Goal: Information Seeking & Learning: Learn about a topic

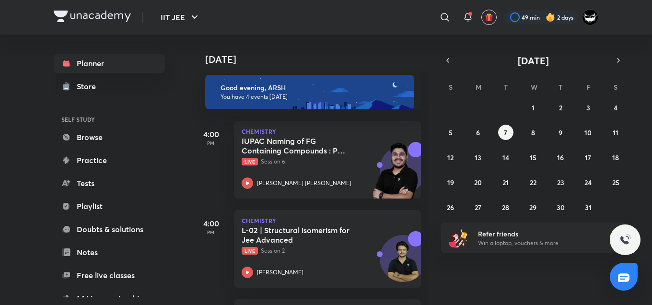
click at [359, 47] on div "[DATE]" at bounding box center [311, 50] width 239 height 31
click at [294, 49] on div "[DATE]" at bounding box center [311, 50] width 239 height 31
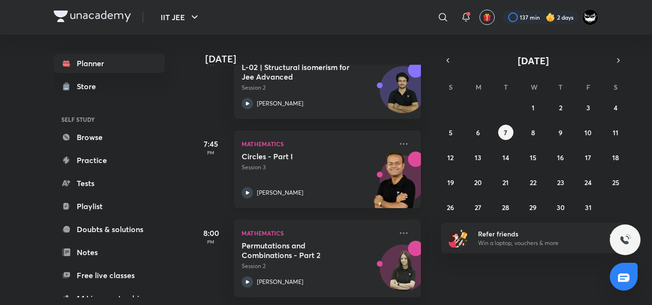
click at [333, 163] on p "Session 3" at bounding box center [317, 167] width 151 height 9
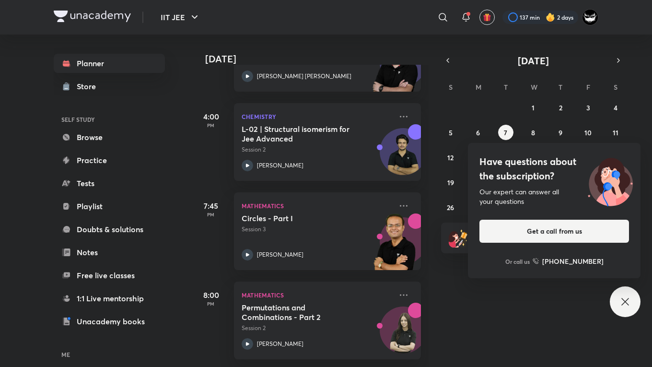
scroll to position [114, 0]
